Goal: Task Accomplishment & Management: Complete application form

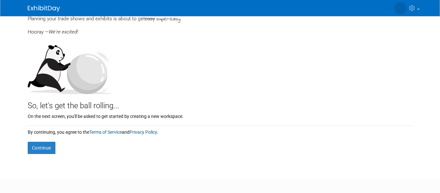
scroll to position [52, 0]
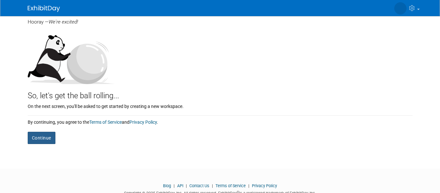
click at [44, 133] on button "Continue" at bounding box center [42, 138] width 28 height 12
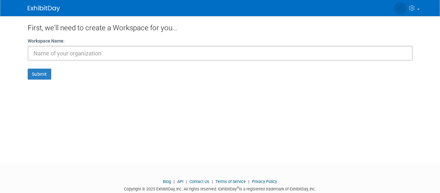
type input "y"
type input "areturo"
click at [28, 69] on button "Submit" at bounding box center [40, 74] width 24 height 11
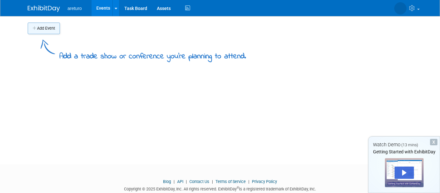
click at [54, 25] on button "Add Event" at bounding box center [44, 29] width 32 height 12
